Goal: Information Seeking & Learning: Learn about a topic

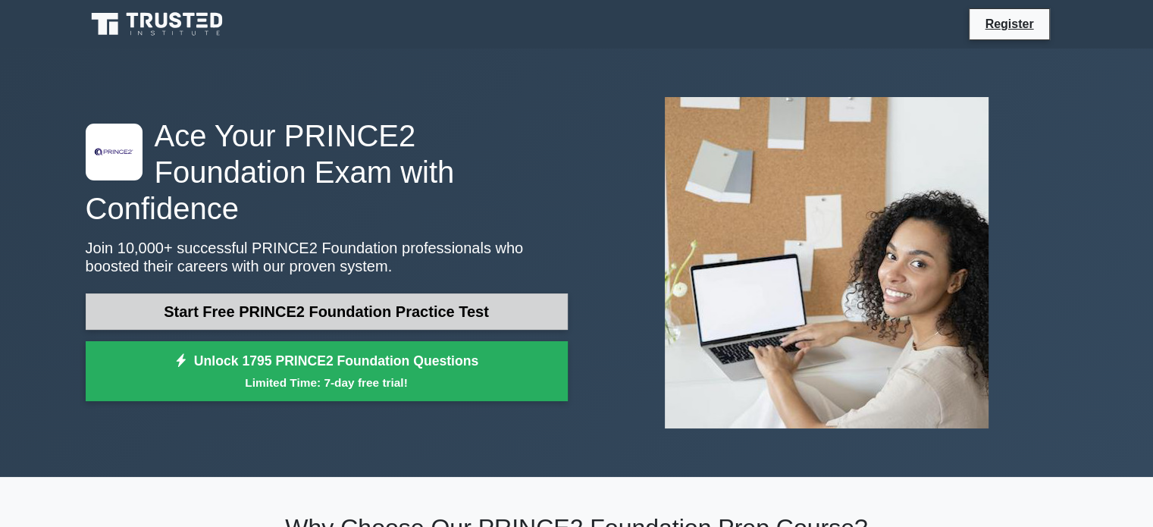
click at [485, 293] on link "Start Free PRINCE2 Foundation Practice Test" at bounding box center [327, 311] width 482 height 36
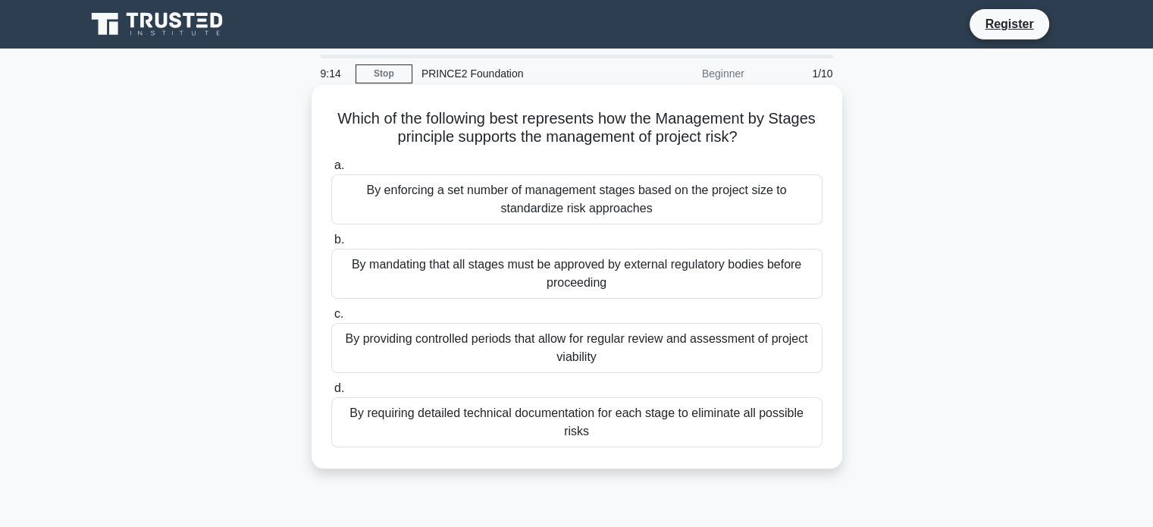
click at [563, 429] on div "By requiring detailed technical documentation for each stage to eliminate all p…" at bounding box center [576, 422] width 491 height 50
click at [331, 394] on input "d. By requiring detailed technical documentation for each stage to eliminate al…" at bounding box center [331, 389] width 0 height 10
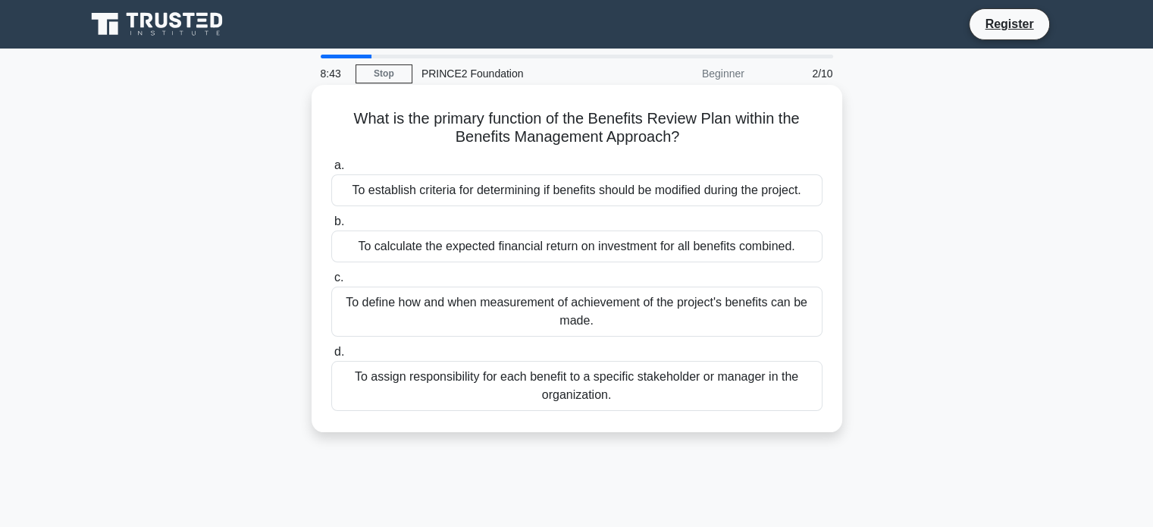
click at [628, 387] on div "To assign responsibility for each benefit to a specific stakeholder or manager …" at bounding box center [576, 386] width 491 height 50
click at [331, 357] on input "d. To assign responsibility for each benefit to a specific stakeholder or manag…" at bounding box center [331, 352] width 0 height 10
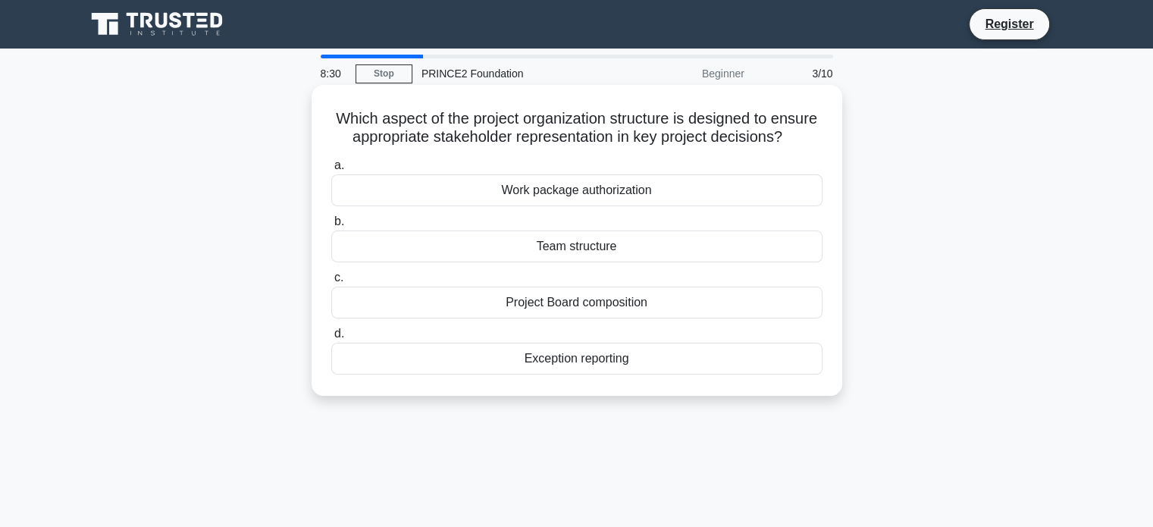
click at [698, 262] on div "Team structure" at bounding box center [576, 247] width 491 height 32
click at [331, 227] on input "b. Team structure" at bounding box center [331, 222] width 0 height 10
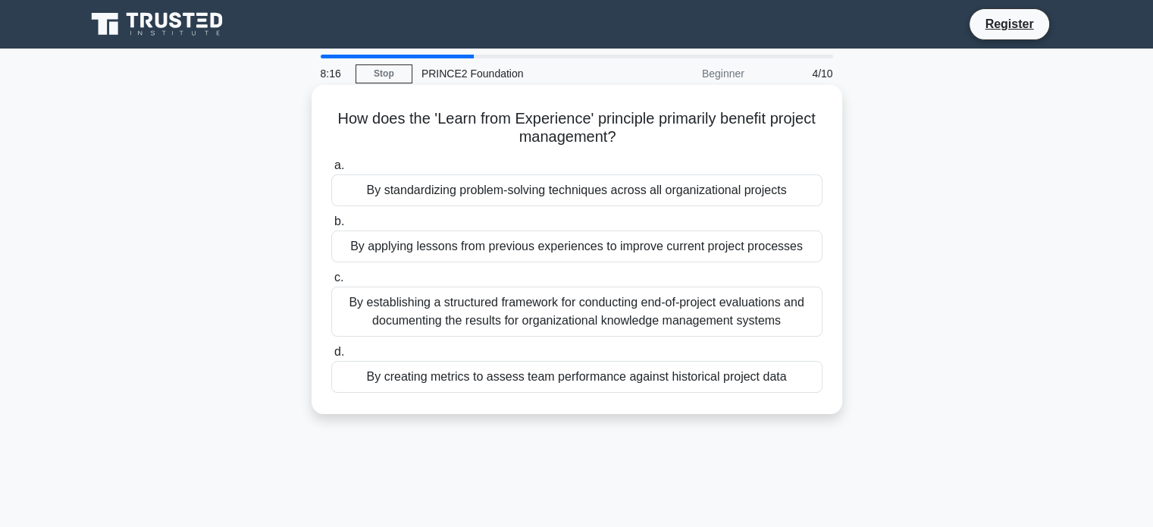
click at [717, 246] on div "By applying lessons from previous experiences to improve current project proces…" at bounding box center [576, 247] width 491 height 32
click at [331, 227] on input "b. By applying lessons from previous experiences to improve current project pro…" at bounding box center [331, 222] width 0 height 10
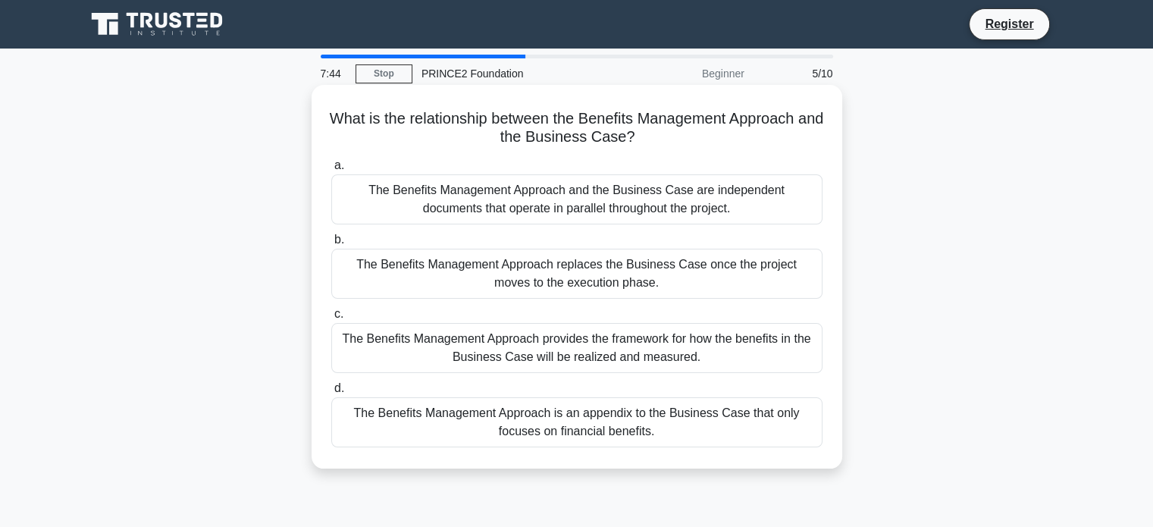
click at [728, 350] on div "The Benefits Management Approach provides the framework for how the benefits in…" at bounding box center [576, 348] width 491 height 50
click at [331, 319] on input "c. The Benefits Management Approach provides the framework for how the benefits…" at bounding box center [331, 314] width 0 height 10
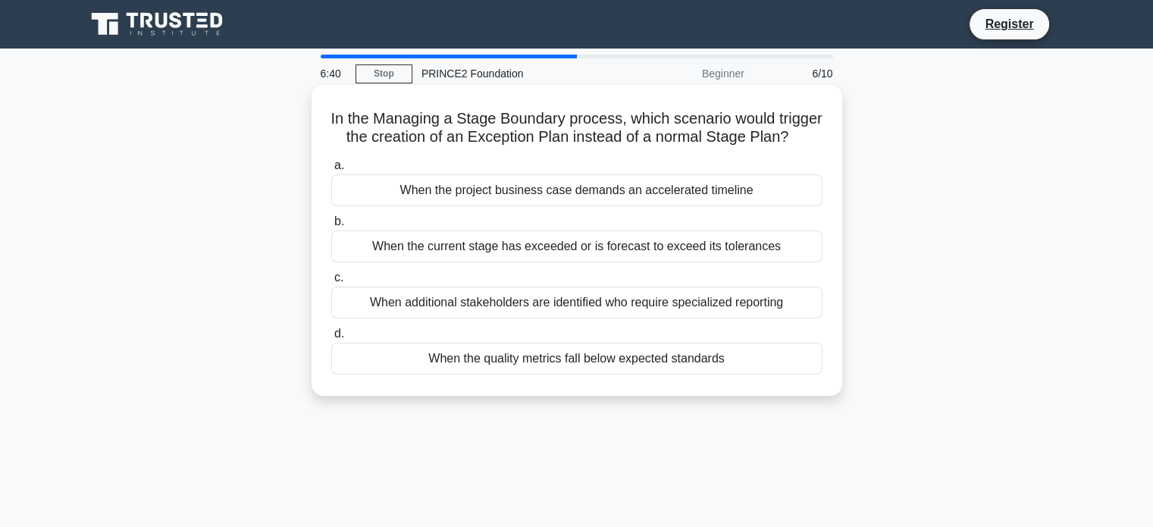
click at [749, 262] on div "When the current stage has exceeded or is forecast to exceed its tolerances" at bounding box center [576, 247] width 491 height 32
click at [331, 227] on input "b. When the current stage has exceeded or is forecast to exceed its tolerances" at bounding box center [331, 222] width 0 height 10
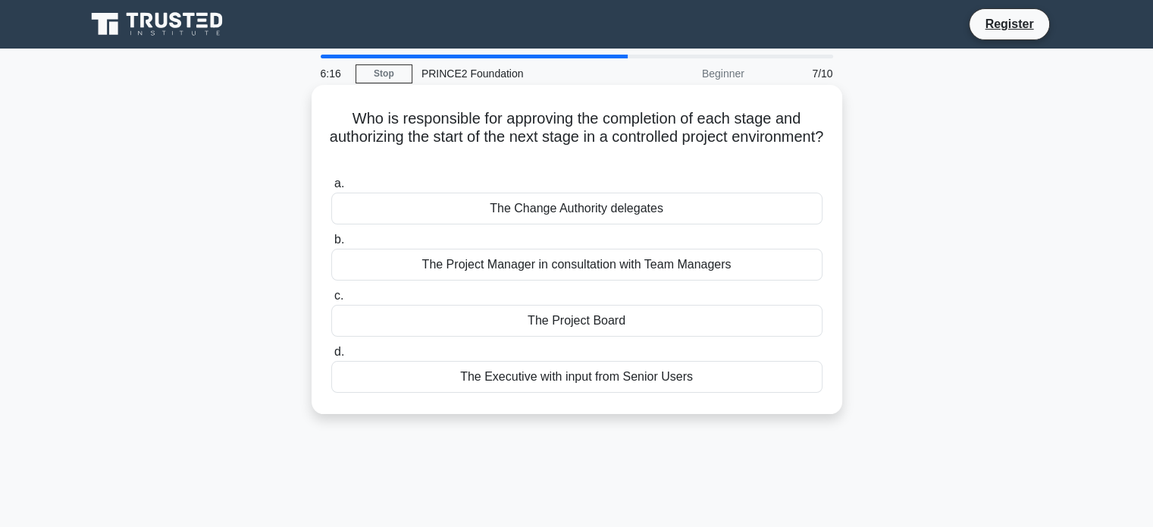
click at [753, 259] on div "The Project Manager in consultation with Team Managers" at bounding box center [576, 265] width 491 height 32
click at [331, 245] on input "b. The Project Manager in consultation with Team Managers" at bounding box center [331, 240] width 0 height 10
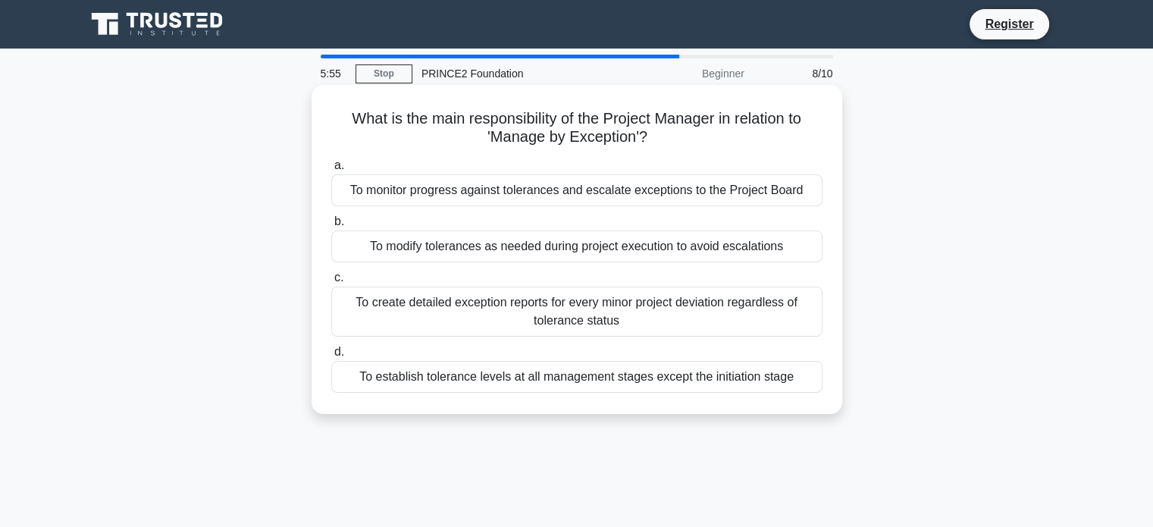
click at [805, 199] on div "To monitor progress against tolerances and escalate exceptions to the Project B…" at bounding box center [576, 190] width 491 height 32
click at [331, 171] on input "a. To monitor progress against tolerances and escalate exceptions to the Projec…" at bounding box center [331, 166] width 0 height 10
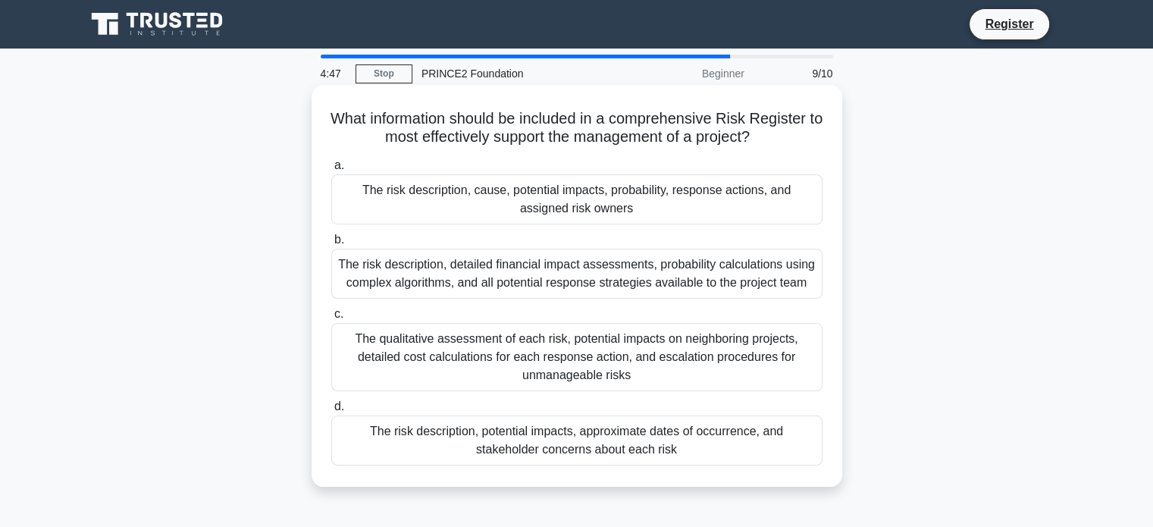
click at [770, 211] on div "The risk description, cause, potential impacts, probability, response actions, …" at bounding box center [576, 199] width 491 height 50
click at [331, 171] on input "a. The risk description, cause, potential impacts, probability, response action…" at bounding box center [331, 166] width 0 height 10
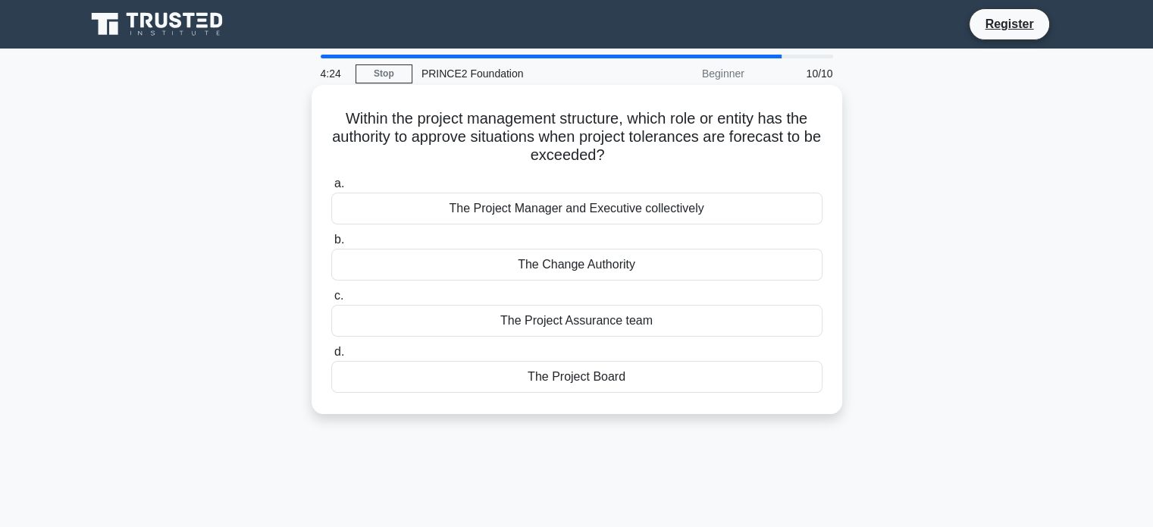
click at [760, 378] on div "The Project Board" at bounding box center [576, 377] width 491 height 32
click at [331, 357] on input "d. The Project Board" at bounding box center [331, 352] width 0 height 10
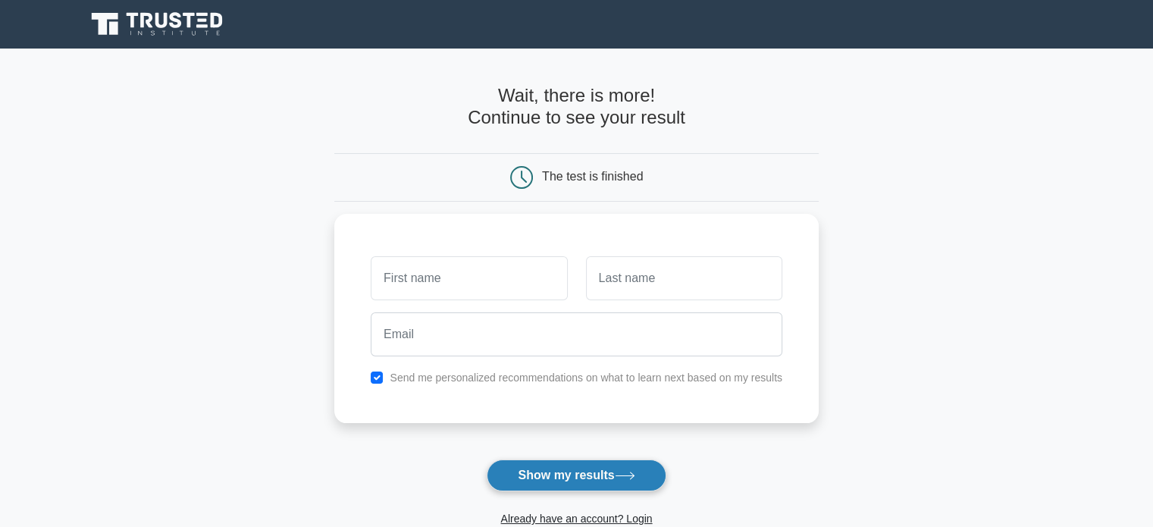
click at [644, 463] on button "Show my results" at bounding box center [576, 476] width 179 height 32
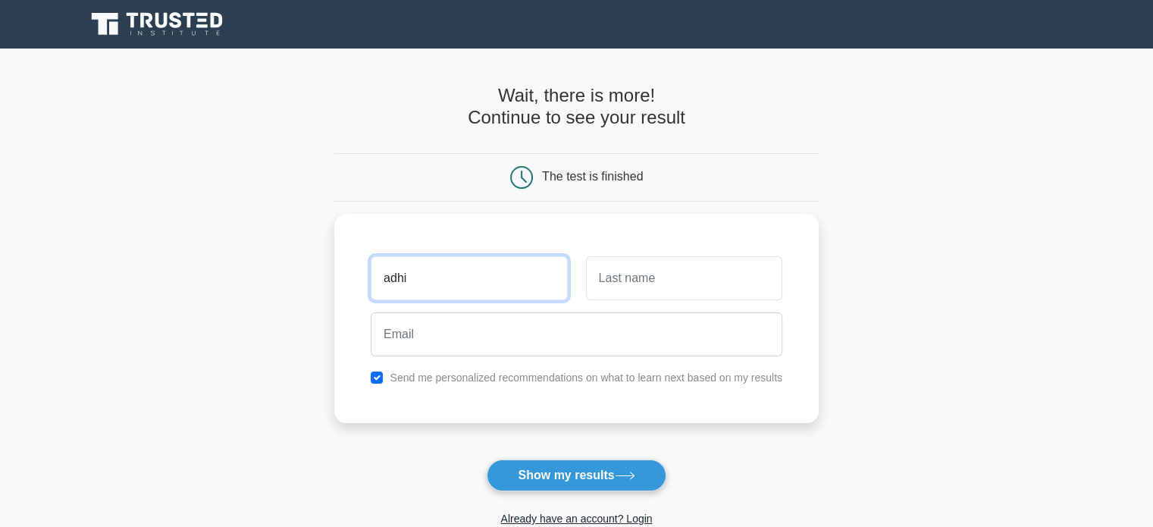
type input "adhi"
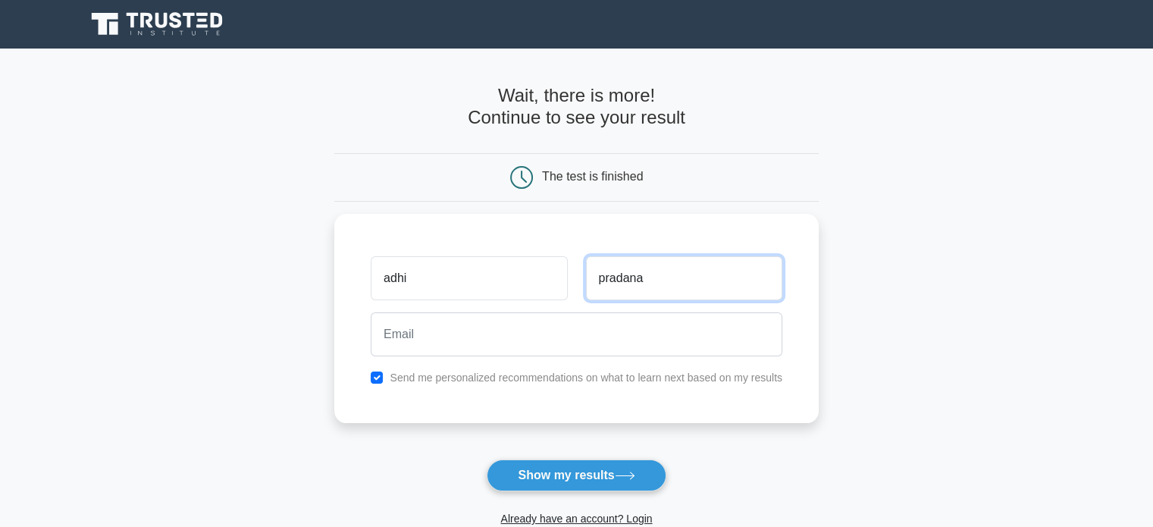
type input "pradana"
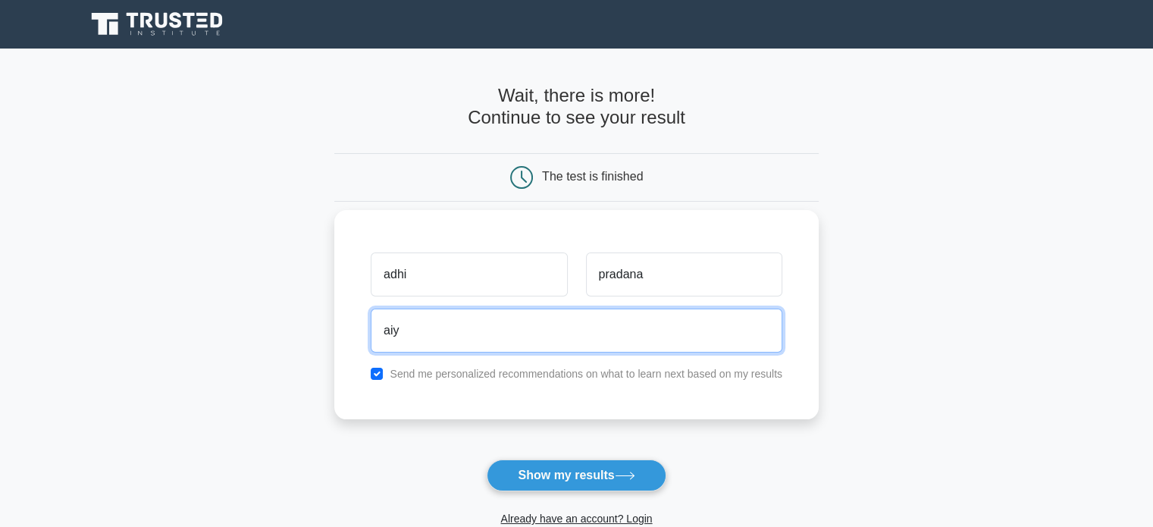
click at [573, 345] on input "aiy" at bounding box center [577, 331] width 412 height 44
type input "aiyawae@gmail.com"
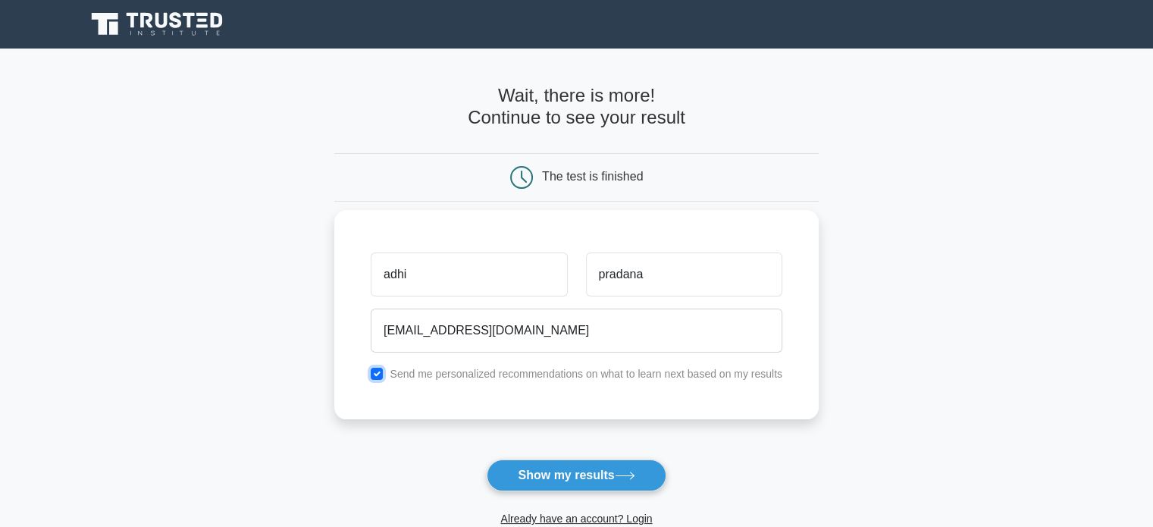
click at [380, 378] on input "checkbox" at bounding box center [377, 374] width 12 height 12
checkbox input "false"
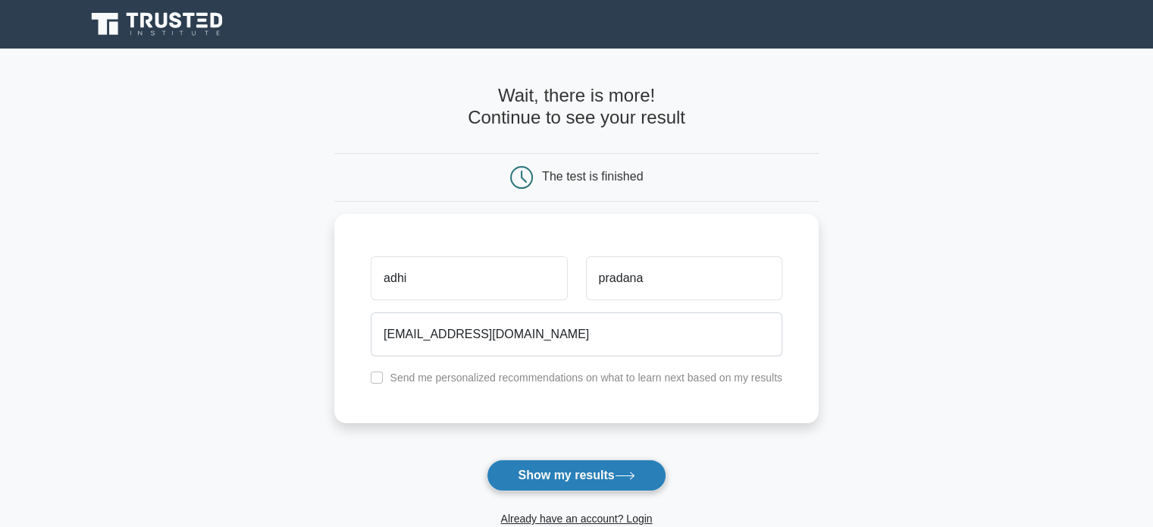
click at [540, 468] on button "Show my results" at bounding box center [576, 476] width 179 height 32
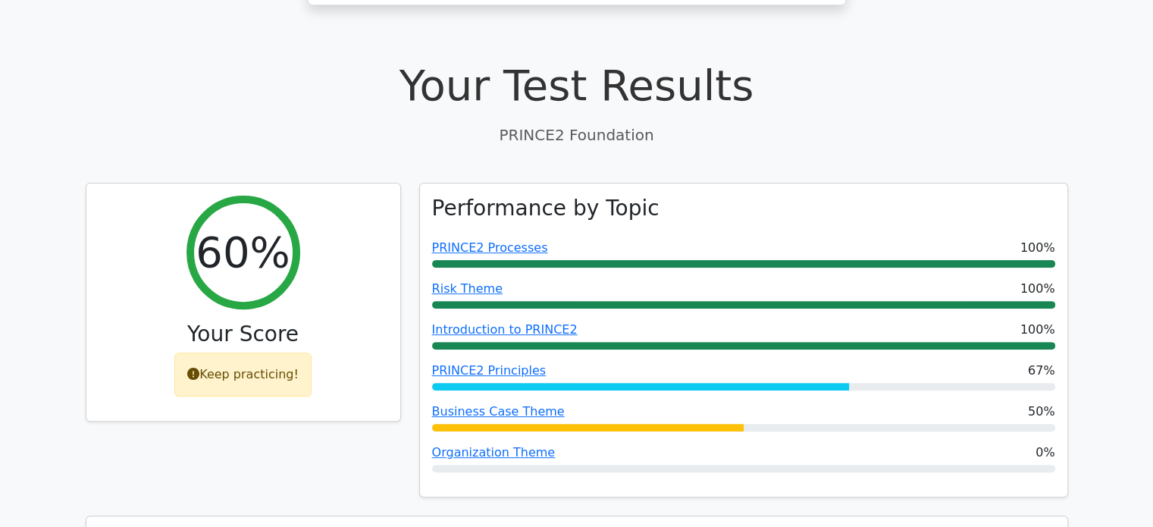
scroll to position [455, 0]
